Goal: Task Accomplishment & Management: Manage account settings

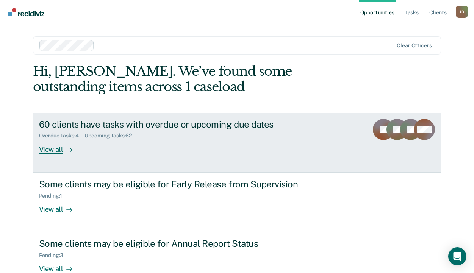
click at [56, 150] on div "View all" at bounding box center [60, 146] width 42 height 15
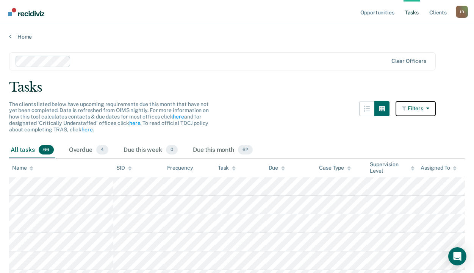
click at [430, 107] on icon "button" at bounding box center [426, 108] width 6 height 5
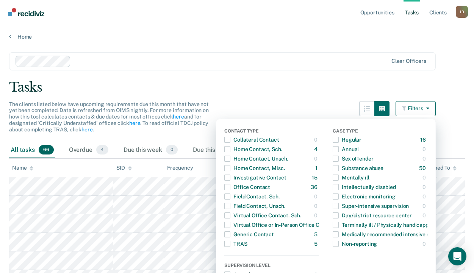
scroll to position [6, 0]
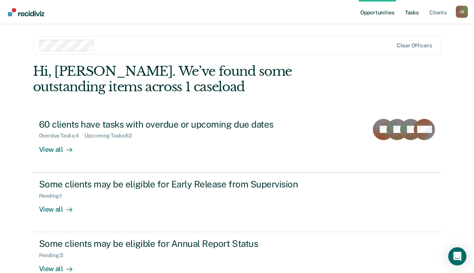
click at [414, 14] on link "Tasks" at bounding box center [412, 12] width 17 height 24
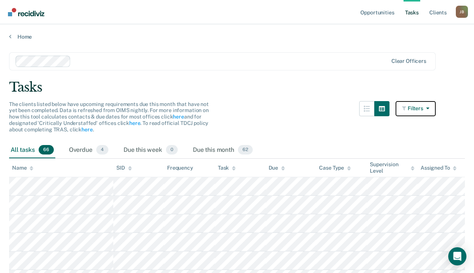
click at [436, 108] on button "Filters" at bounding box center [416, 108] width 40 height 15
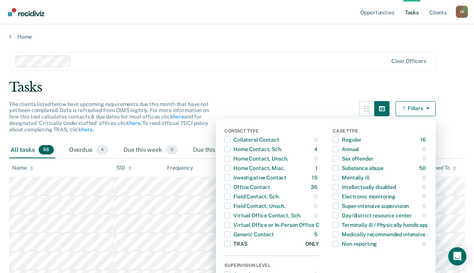
click at [231, 245] on span "button" at bounding box center [227, 244] width 6 height 6
click at [292, 45] on main "Clear officers Tasks The clients listed below have upcoming requirements due th…" at bounding box center [237, 169] width 474 height 258
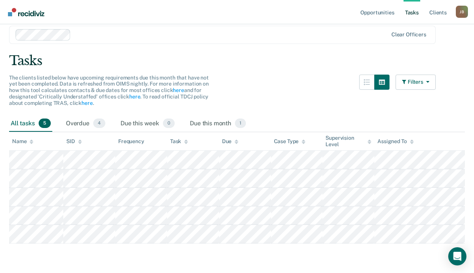
scroll to position [38, 0]
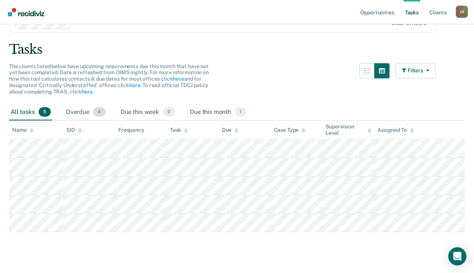
click at [80, 110] on div "Overdue 4" at bounding box center [85, 112] width 42 height 17
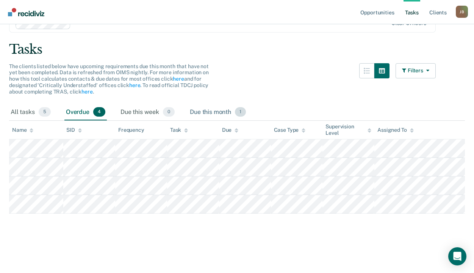
click at [207, 113] on div "Due this month 1" at bounding box center [217, 112] width 59 height 17
